Goal: Task Accomplishment & Management: Manage account settings

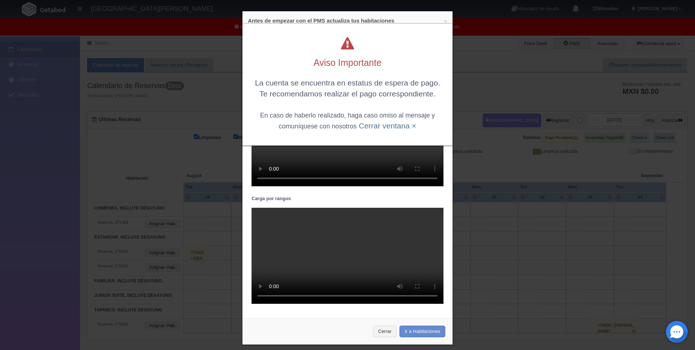
click at [442, 20] on div "Aviso Importante La cuenta se encuentra en estatus de espera de pago. Te recome…" at bounding box center [347, 78] width 218 height 157
click at [407, 131] on div "Aviso Importante La cuenta se encuentra en estatus de espera de pago. Te recome…" at bounding box center [347, 85] width 210 height 122
click at [405, 127] on link "Cerrar ventana ×" at bounding box center [387, 125] width 57 height 8
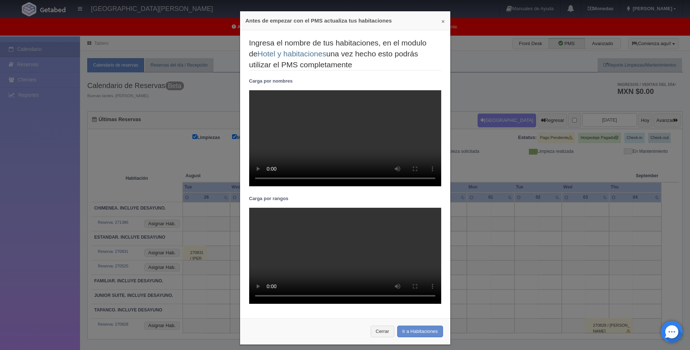
drag, startPoint x: 439, startPoint y: 21, endPoint x: 304, endPoint y: 47, distance: 138.2
click at [437, 21] on div "× Antes de empezar con el PMS actualiza tus habitaciones" at bounding box center [345, 20] width 210 height 19
drag, startPoint x: 439, startPoint y: 21, endPoint x: 435, endPoint y: 19, distance: 5.0
click at [437, 20] on div "× Antes de empezar con el PMS actualiza tus habitaciones" at bounding box center [345, 20] width 210 height 19
click at [438, 21] on h4 "Antes de empezar con el PMS actualiza tus habitaciones" at bounding box center [344, 21] width 199 height 8
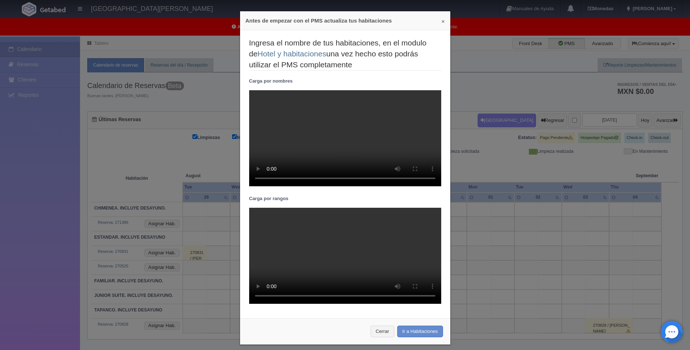
click at [441, 21] on button "×" at bounding box center [442, 21] width 3 height 5
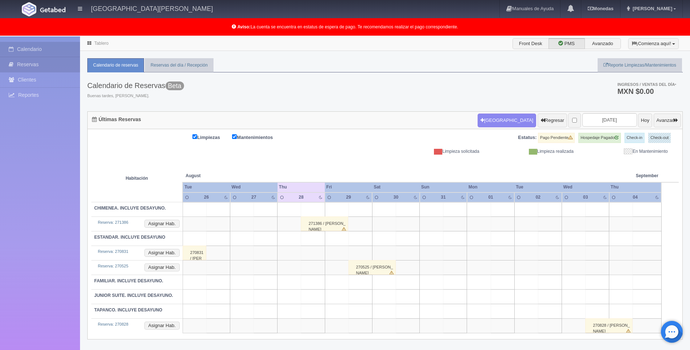
click at [40, 67] on link "Reservas" at bounding box center [40, 64] width 80 height 15
